Goal: Task Accomplishment & Management: Manage account settings

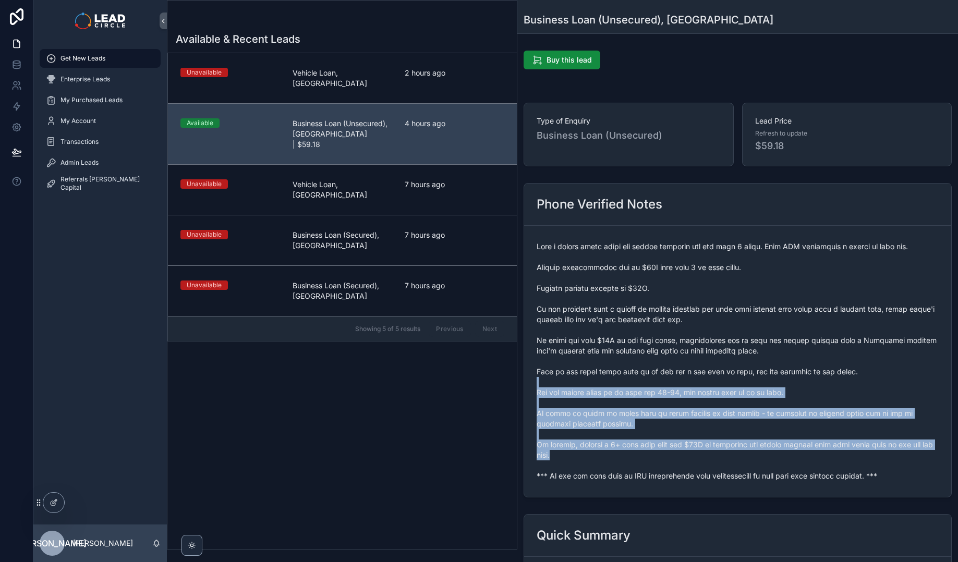
click at [599, 455] on span "scrollable content" at bounding box center [737, 361] width 402 height 240
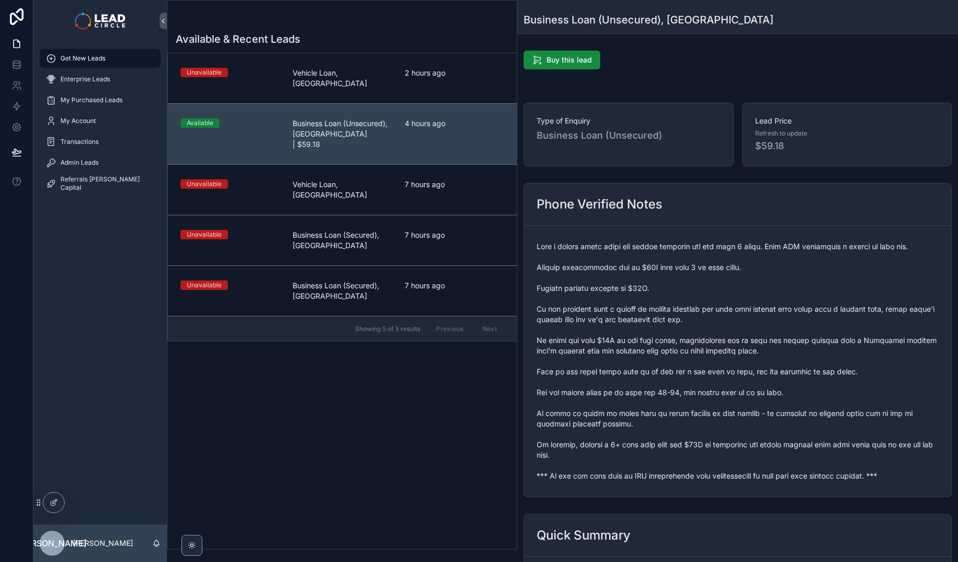
click at [556, 387] on span "scrollable content" at bounding box center [737, 361] width 402 height 240
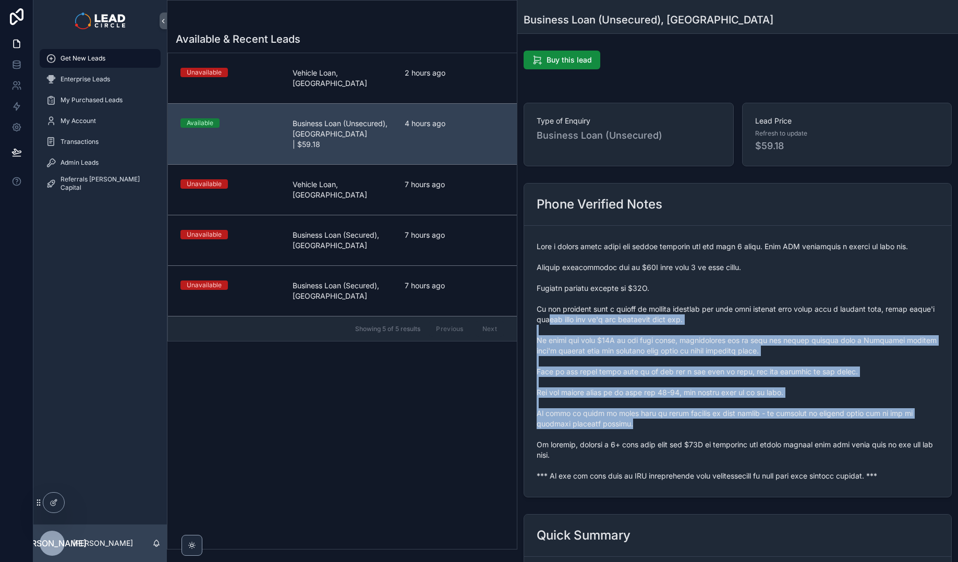
drag, startPoint x: 575, startPoint y: 316, endPoint x: 625, endPoint y: 421, distance: 116.4
click at [625, 421] on span "scrollable content" at bounding box center [737, 361] width 402 height 240
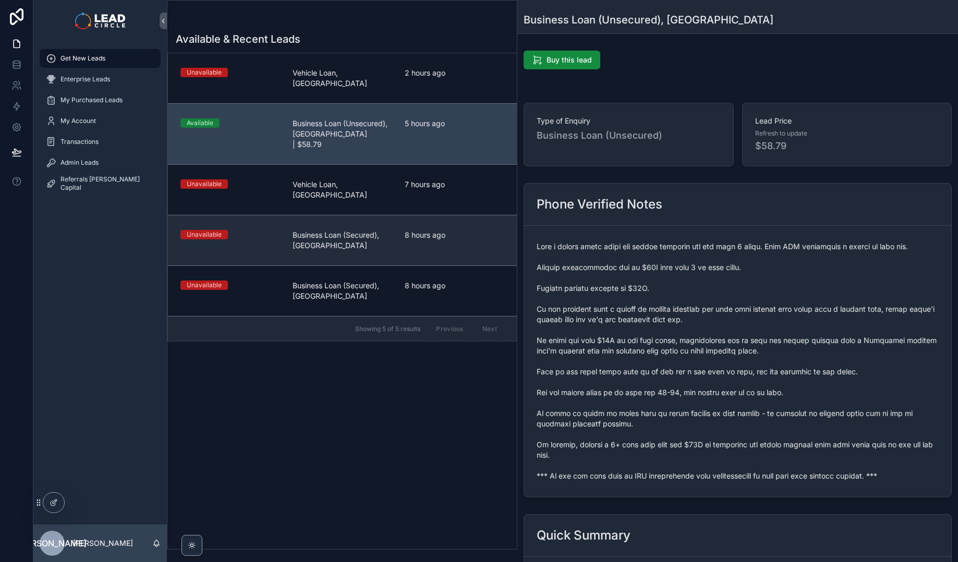
click at [442, 215] on link "Unavailable Business Loan (Secured), [GEOGRAPHIC_DATA] 8 hours ago" at bounding box center [342, 240] width 349 height 51
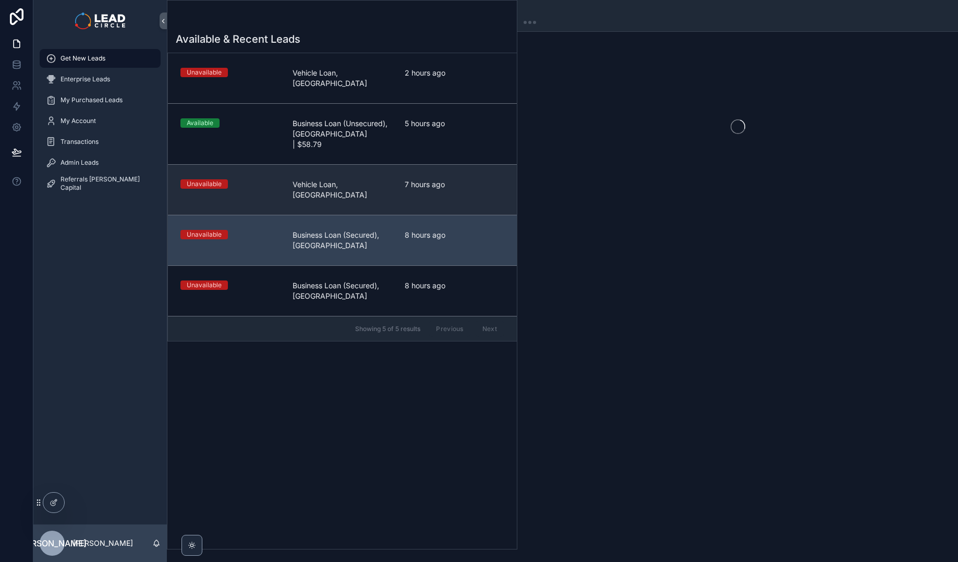
click at [440, 174] on link "Unavailable Vehicle Loan, [GEOGRAPHIC_DATA] 7 hours ago" at bounding box center [342, 189] width 349 height 51
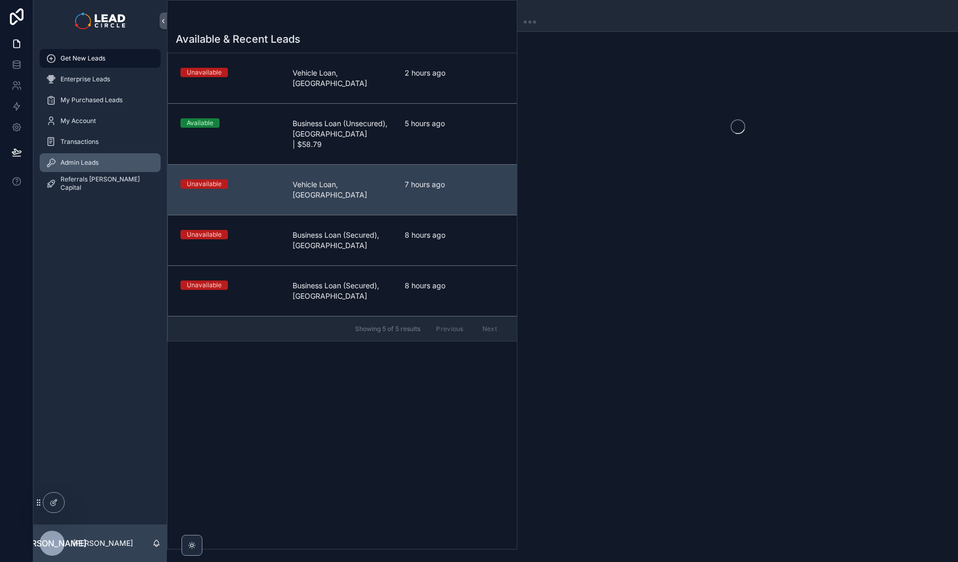
click at [112, 154] on div "Admin Leads" at bounding box center [100, 162] width 108 height 17
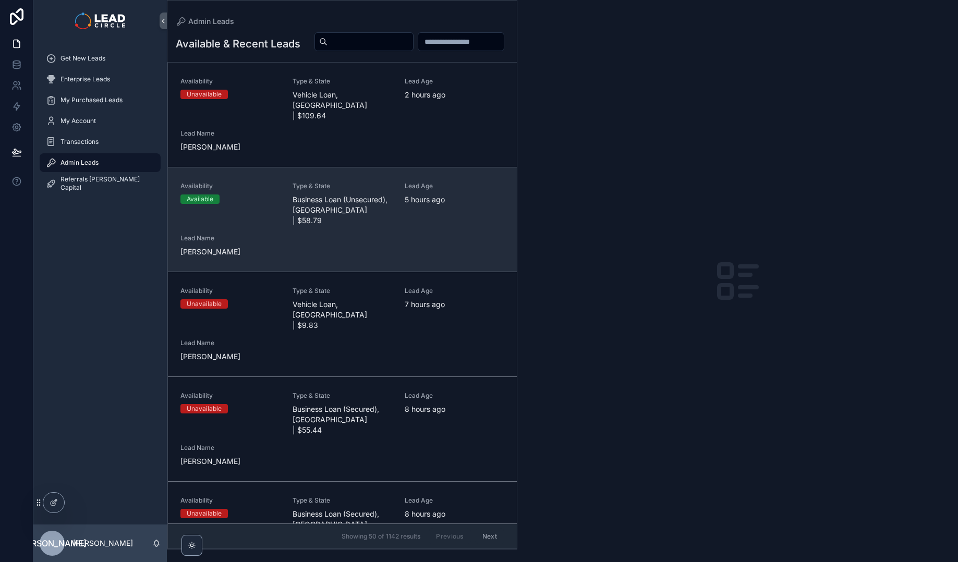
click at [275, 209] on div "Availability Available" at bounding box center [230, 204] width 100 height 44
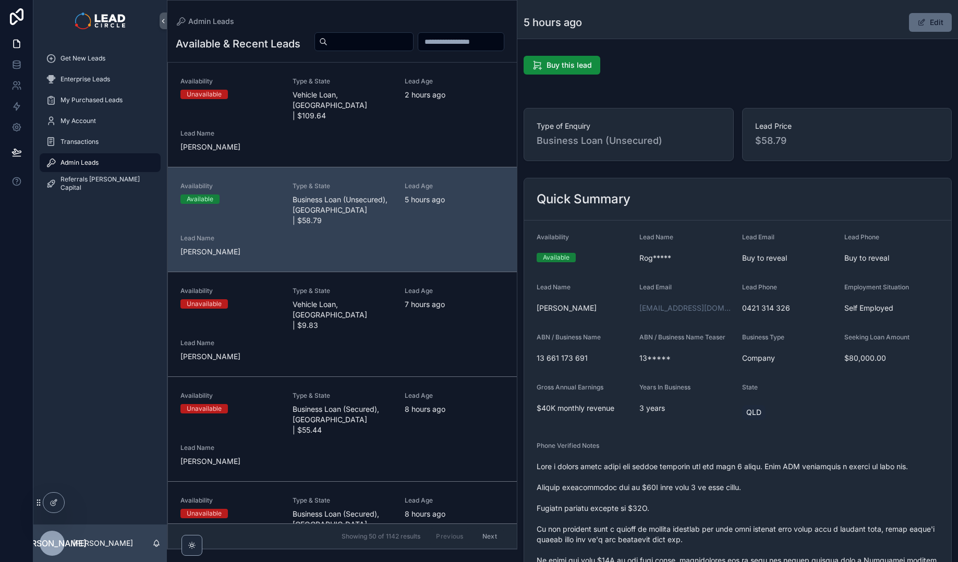
click at [935, 20] on button "Edit" at bounding box center [930, 22] width 43 height 19
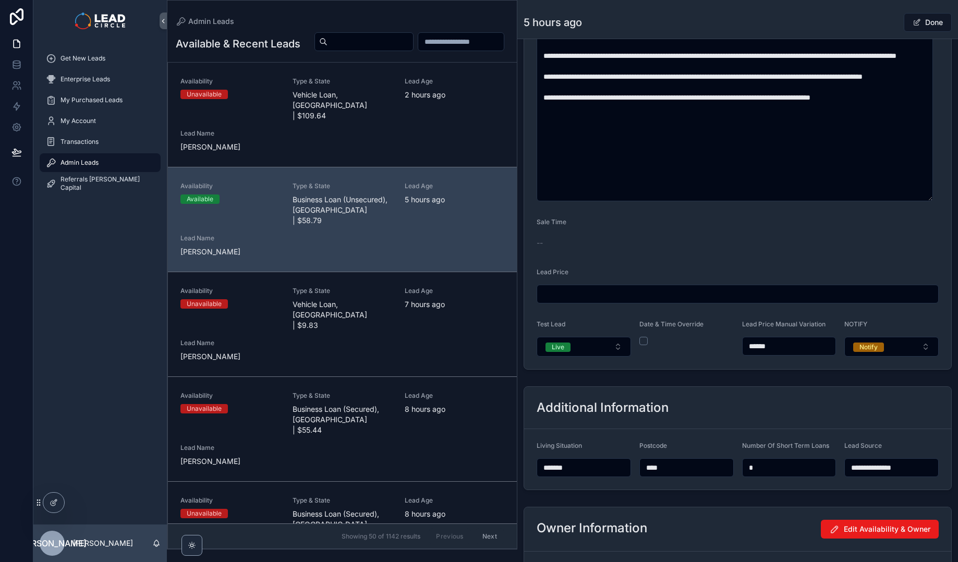
scroll to position [604, 0]
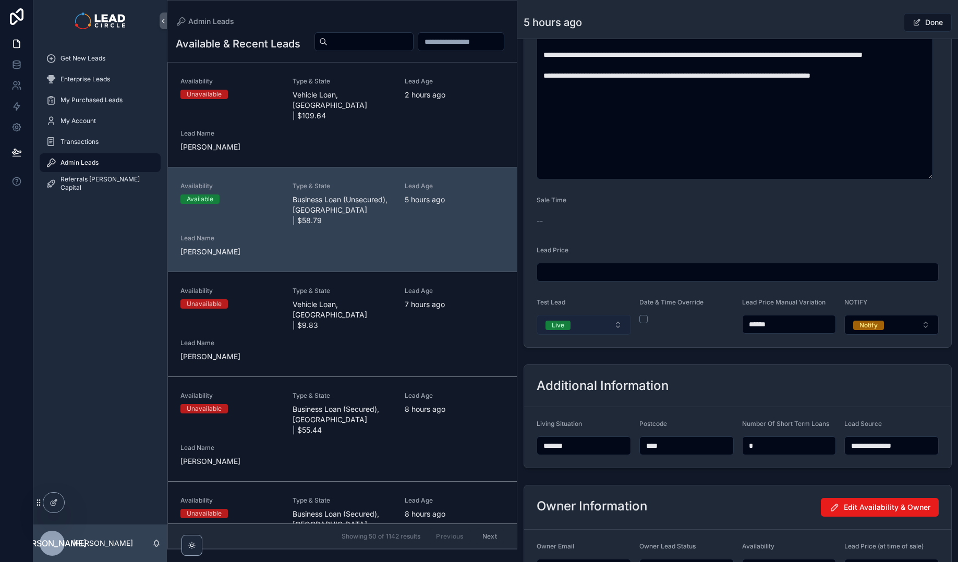
click at [585, 326] on button "Live" at bounding box center [583, 325] width 94 height 20
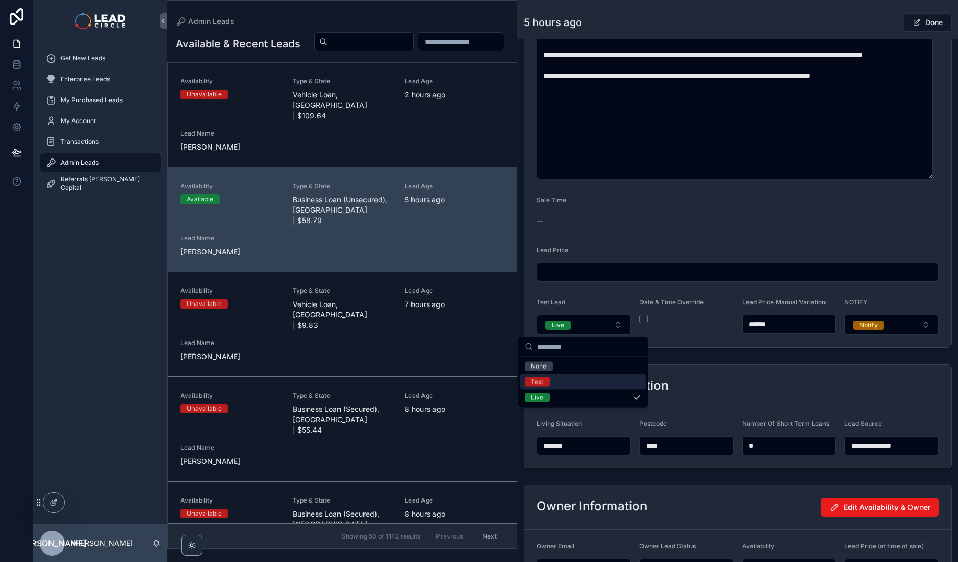
click at [582, 384] on div "Test" at bounding box center [582, 382] width 125 height 16
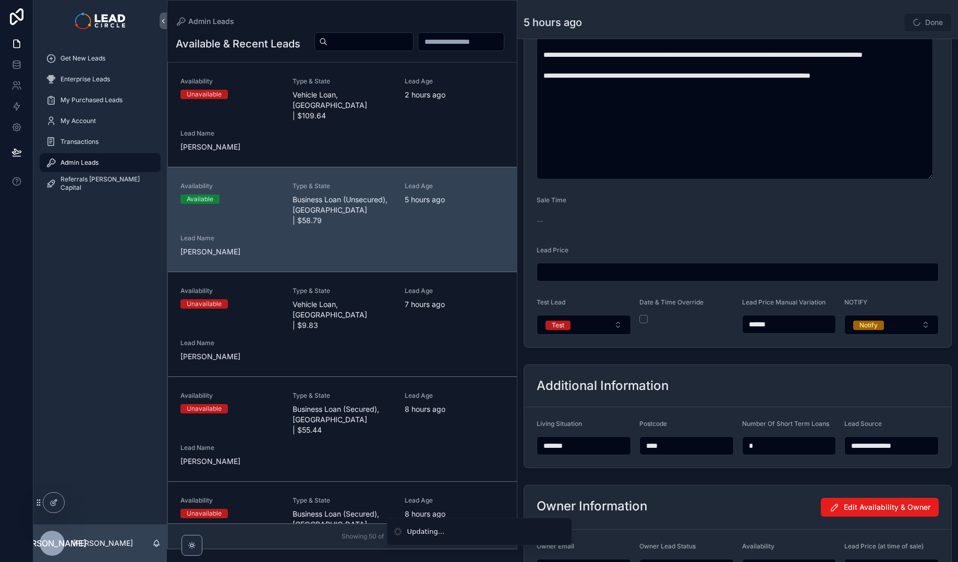
click at [825, 26] on div "5 hours ago Done" at bounding box center [737, 23] width 428 height 20
click at [922, 23] on button "Done" at bounding box center [928, 22] width 48 height 19
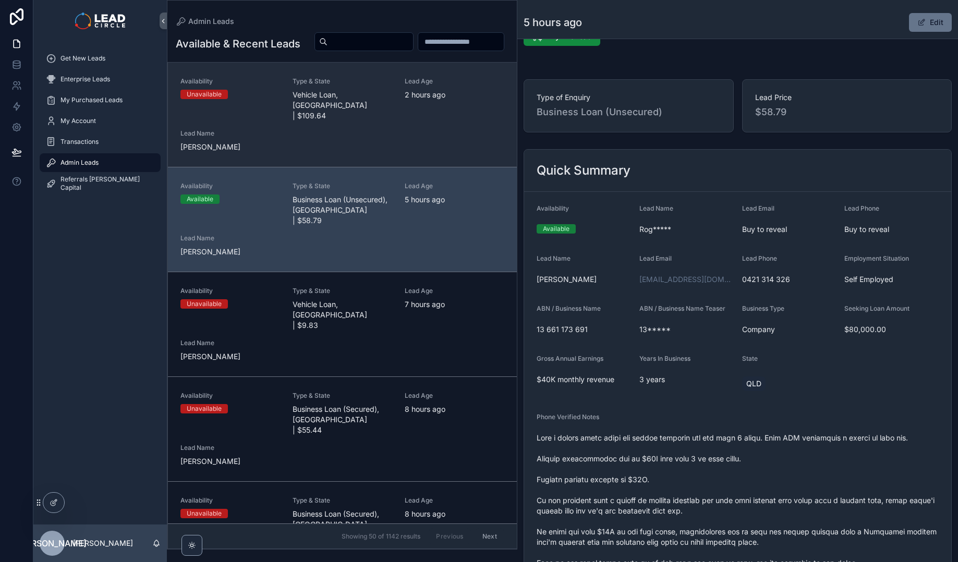
scroll to position [0, 0]
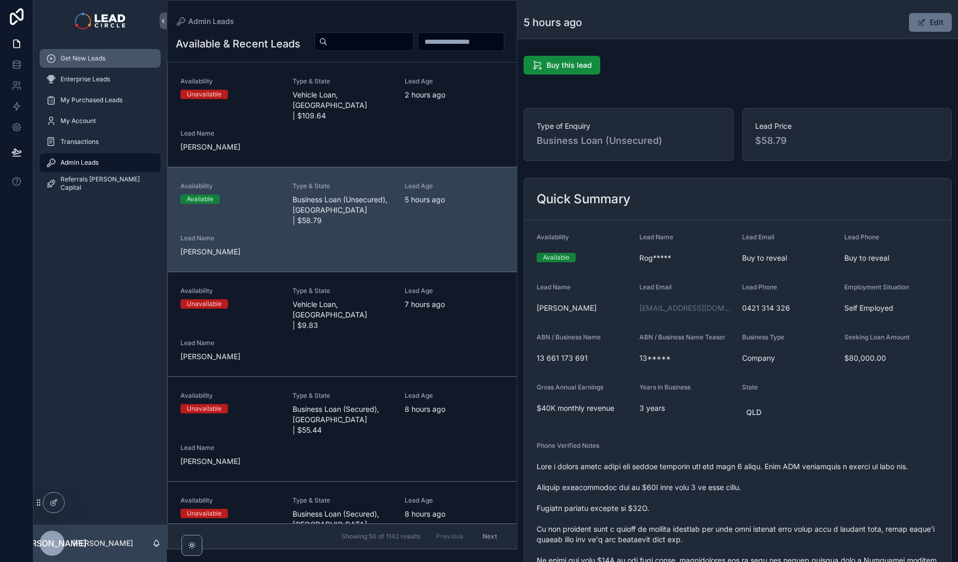
click at [119, 60] on div "Get New Leads" at bounding box center [100, 58] width 108 height 17
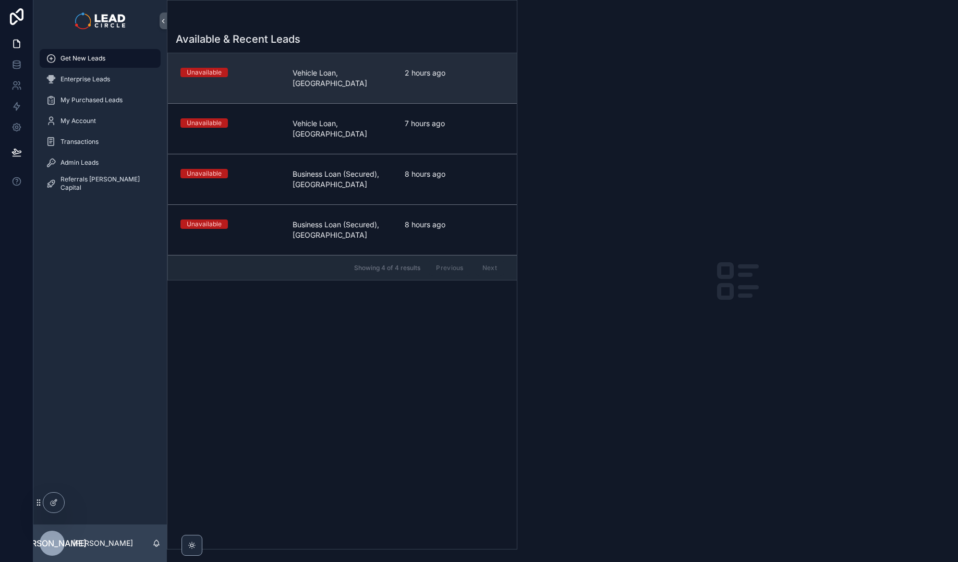
click at [296, 89] on link "Unavailable Vehicle Loan, [GEOGRAPHIC_DATA] 2 hours ago" at bounding box center [342, 78] width 349 height 50
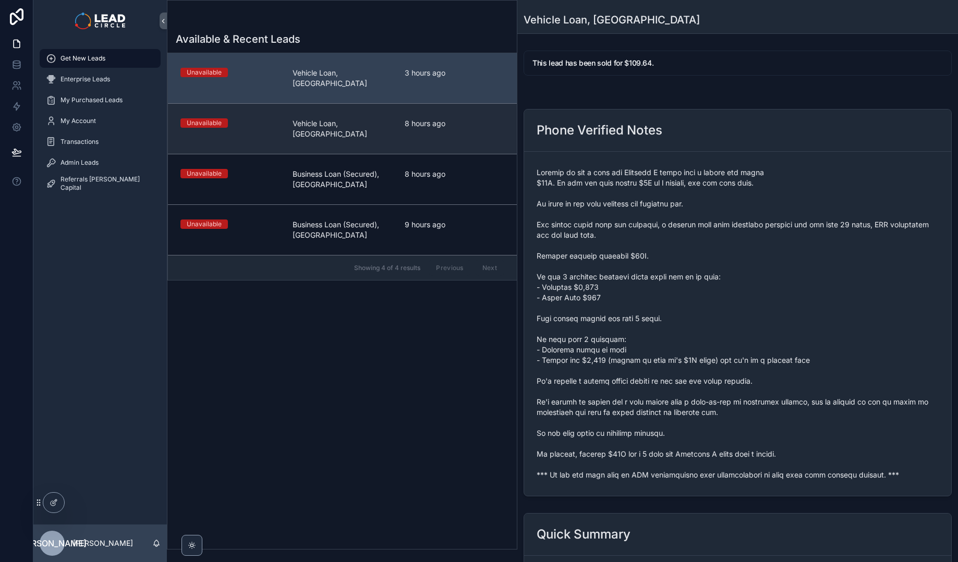
click at [298, 118] on span "Vehicle Loan, [GEOGRAPHIC_DATA]" at bounding box center [342, 128] width 100 height 21
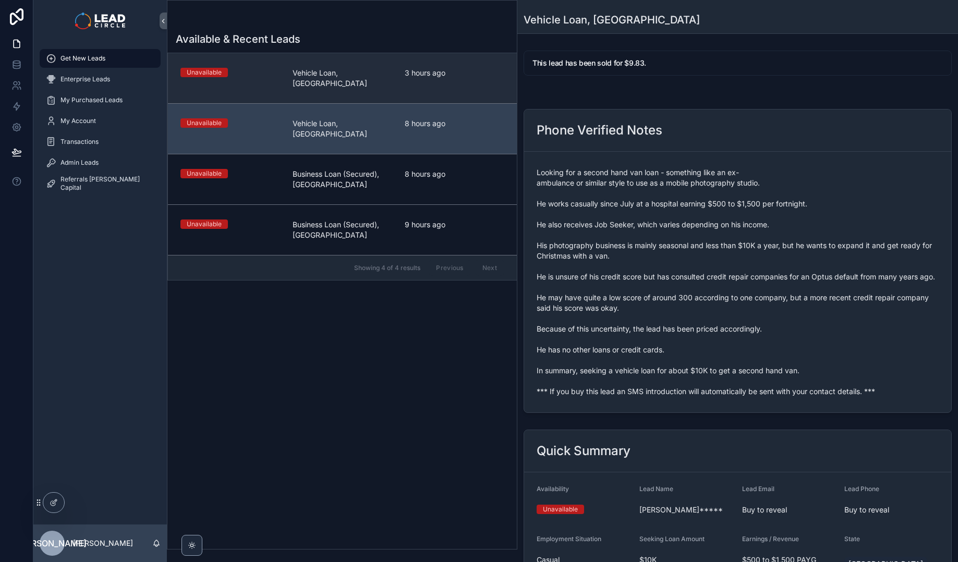
click at [308, 65] on link "Unavailable Vehicle Loan, [GEOGRAPHIC_DATA] 3 hours ago" at bounding box center [342, 78] width 349 height 50
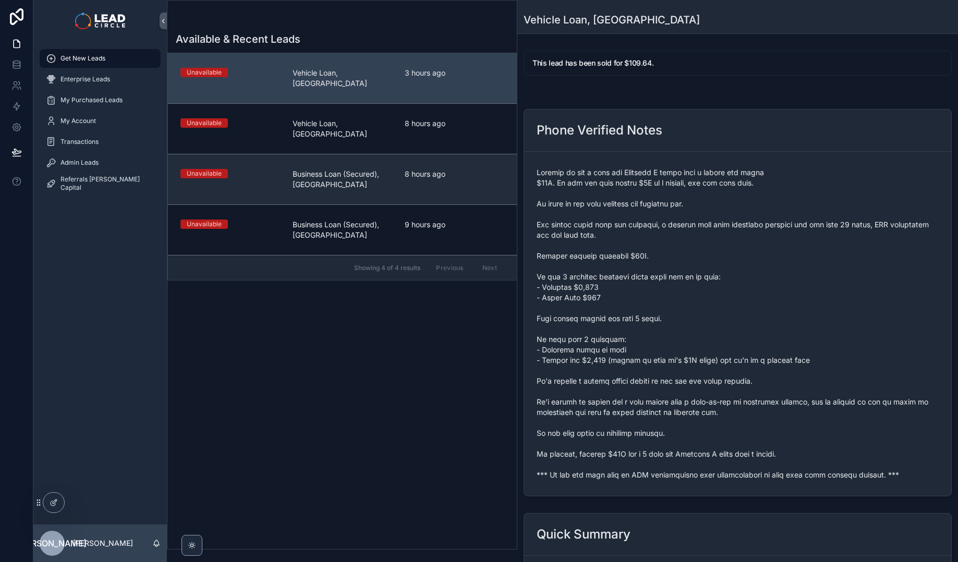
click at [289, 154] on link "Unavailable Business Loan (Secured), [GEOGRAPHIC_DATA] 8 hours ago" at bounding box center [342, 179] width 349 height 51
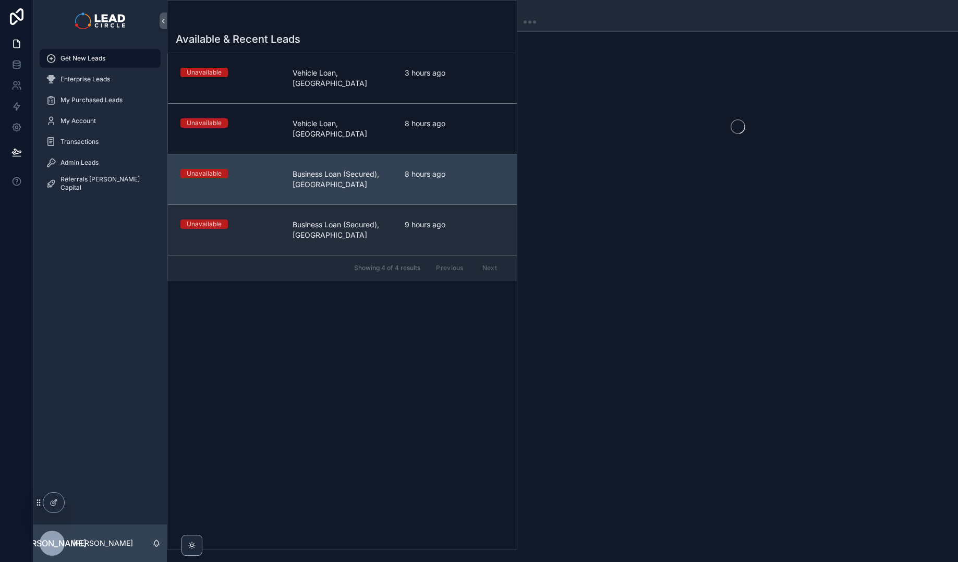
click at [291, 219] on div "Unavailable Business Loan (Secured), [GEOGRAPHIC_DATA] 9 hours ago" at bounding box center [342, 229] width 324 height 21
